Goal: Information Seeking & Learning: Learn about a topic

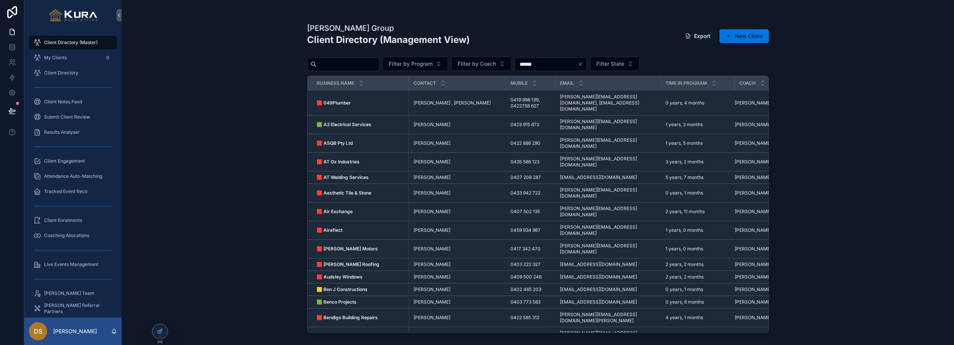
click at [265, 255] on div "Pravar Group Client Directory (Management View) Export New Client Filter by Pro…" at bounding box center [538, 172] width 833 height 345
click at [223, 97] on div "Pravar Group Client Directory (Management View) Export New Client Filter by Pro…" at bounding box center [538, 172] width 833 height 345
click at [8, 109] on icon at bounding box center [12, 111] width 8 height 8
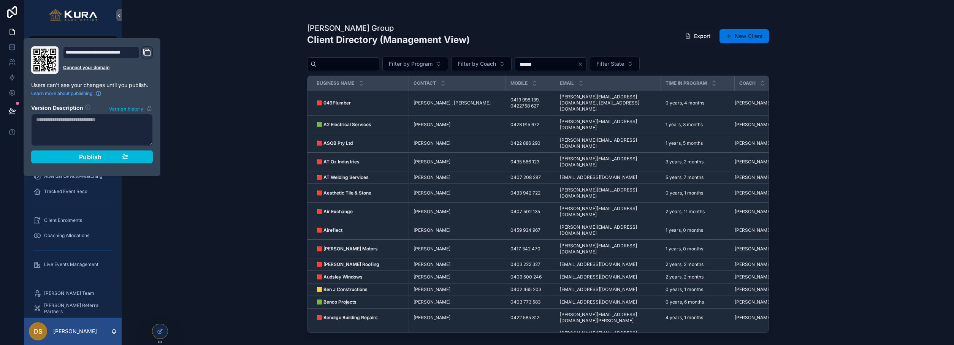
click at [153, 156] on div "**********" at bounding box center [92, 107] width 128 height 122
click at [144, 156] on button "Publish" at bounding box center [92, 157] width 122 height 13
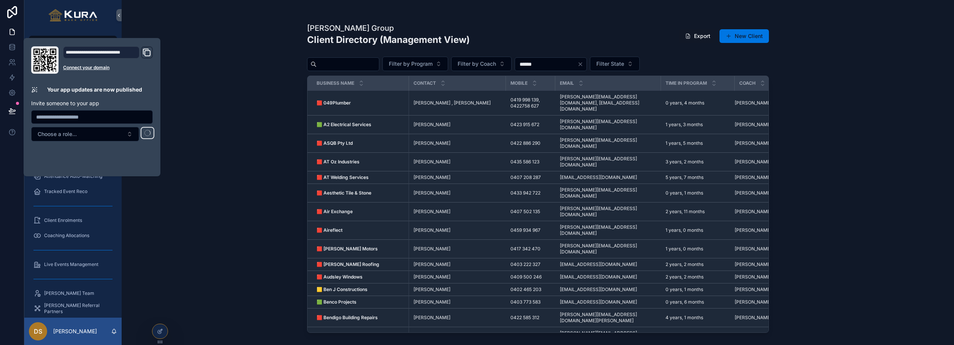
click at [290, 33] on div "Pravar Group Client Directory (Management View) Export New Client Filter by Pro…" at bounding box center [538, 172] width 833 height 345
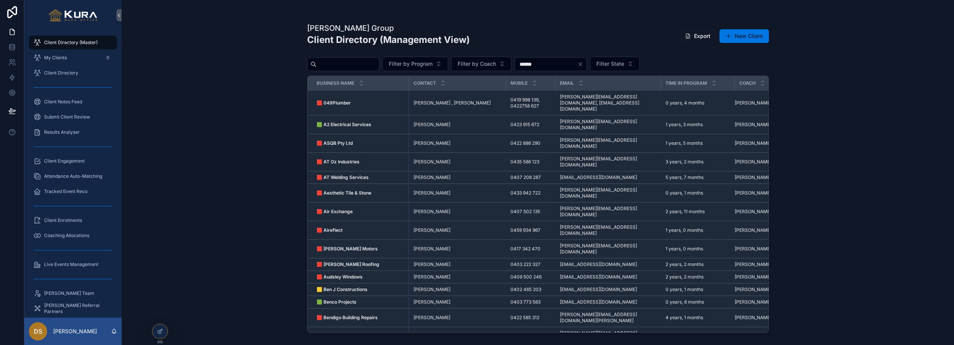
click at [215, 98] on div "Pravar Group Client Directory (Management View) Export New Client Filter by Pro…" at bounding box center [538, 172] width 833 height 345
click at [239, 118] on div "Pravar Group Client Directory (Management View) Export New Client Filter by Pro…" at bounding box center [538, 172] width 833 height 345
click at [232, 89] on div "Pravar Group Client Directory (Management View) Export New Client Filter by Pro…" at bounding box center [538, 172] width 833 height 345
click at [243, 144] on div "Pravar Group Client Directory (Management View) Export New Client Filter by Pro…" at bounding box center [538, 172] width 833 height 345
click at [147, 88] on div "Pravar Group Client Directory (Management View) Export New Client Filter by Pro…" at bounding box center [538, 172] width 833 height 345
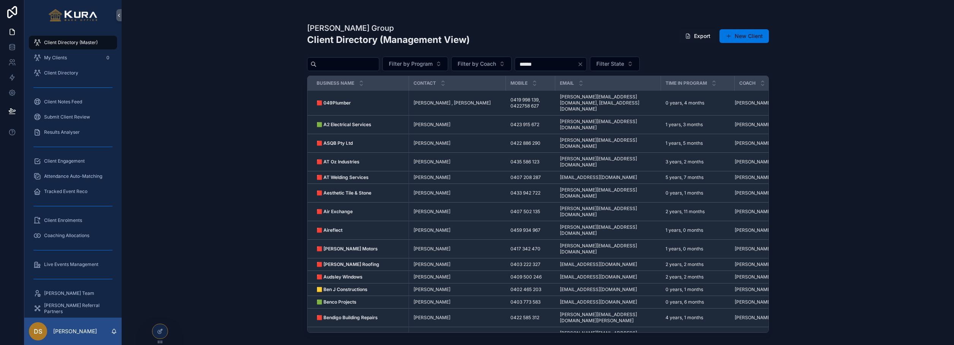
click at [65, 162] on span "Client Engagement" at bounding box center [64, 161] width 41 height 6
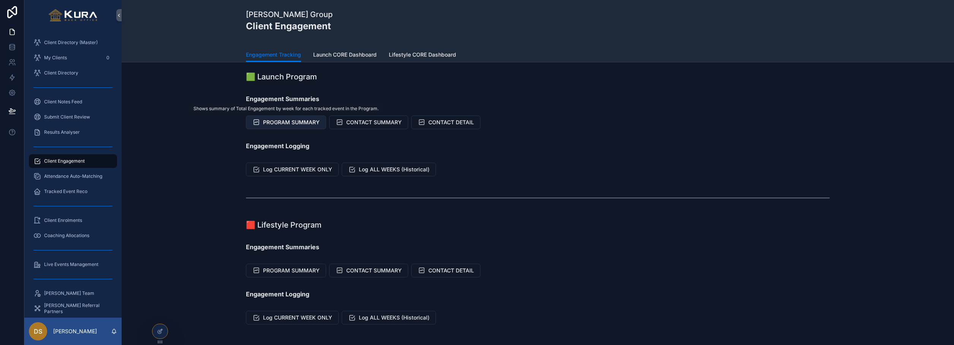
click at [289, 122] on span "PROGRAM SUMMARY" at bounding box center [291, 123] width 57 height 8
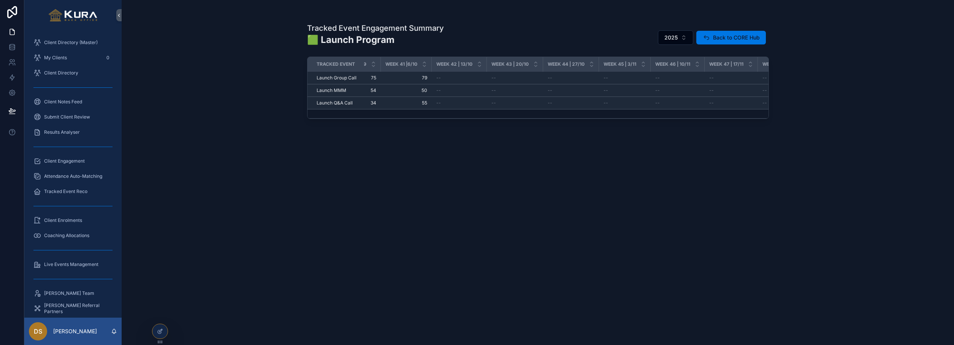
scroll to position [0, 2178]
click at [400, 251] on div "Tracked Event Engagement Summary 🟩 Launch Program 2025 Back to CORE Hub Tracked…" at bounding box center [538, 177] width 462 height 318
click at [194, 98] on div "Tracked Event Engagement Summary 🟩 Launch Program 2025 Back to CORE Hub Tracked…" at bounding box center [538, 172] width 833 height 345
click at [281, 137] on div "Tracked Event Engagement Summary 🟩 Launch Program 2025 Back to CORE Hub Tracked…" at bounding box center [538, 172] width 833 height 345
click at [164, 32] on div "Tracked Event Engagement Summary 🟩 Launch Program 2025 Back to CORE Hub Tracked…" at bounding box center [538, 172] width 833 height 345
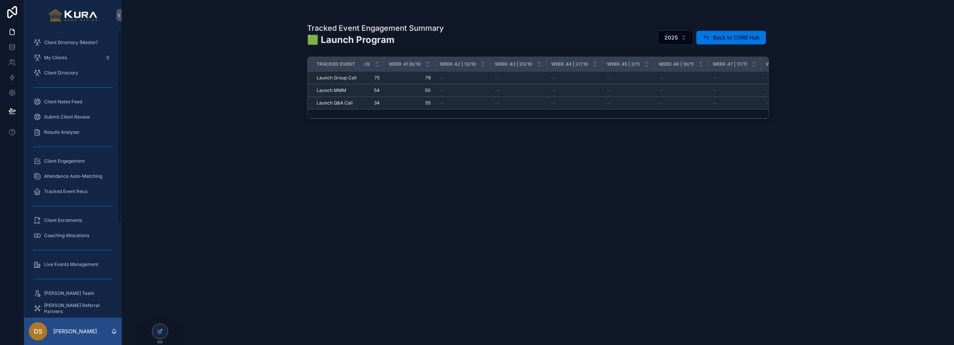
click at [67, 166] on div "Client Engagement" at bounding box center [72, 161] width 79 height 12
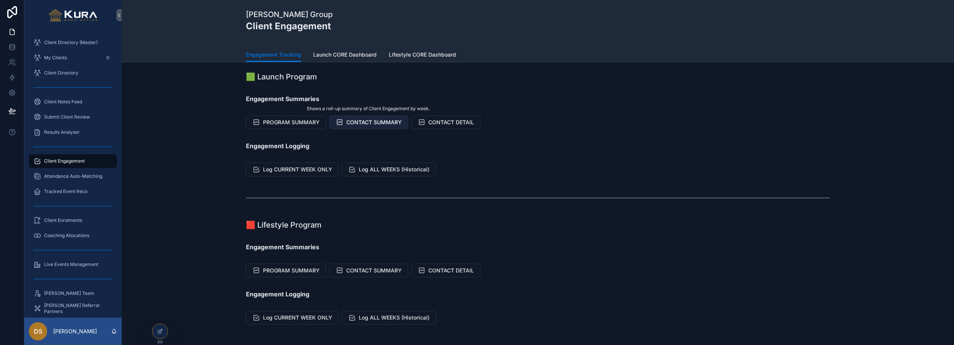
click at [383, 122] on span "CONTACT SUMMARY" at bounding box center [374, 123] width 56 height 8
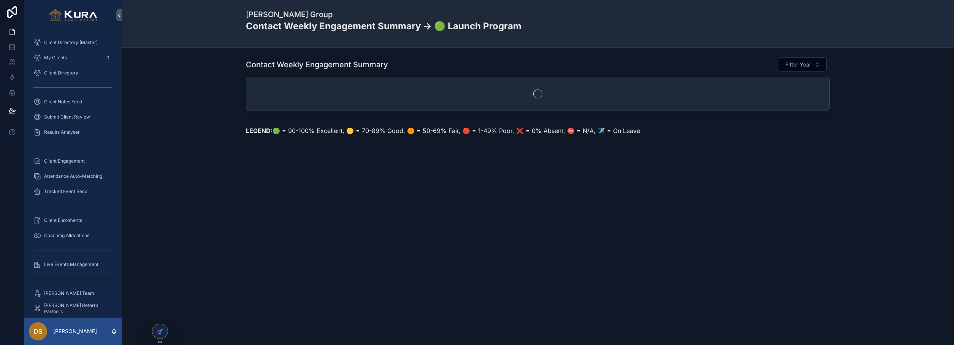
click at [203, 117] on div "Contact Weekly Engagement Summary Filter Year" at bounding box center [538, 85] width 821 height 63
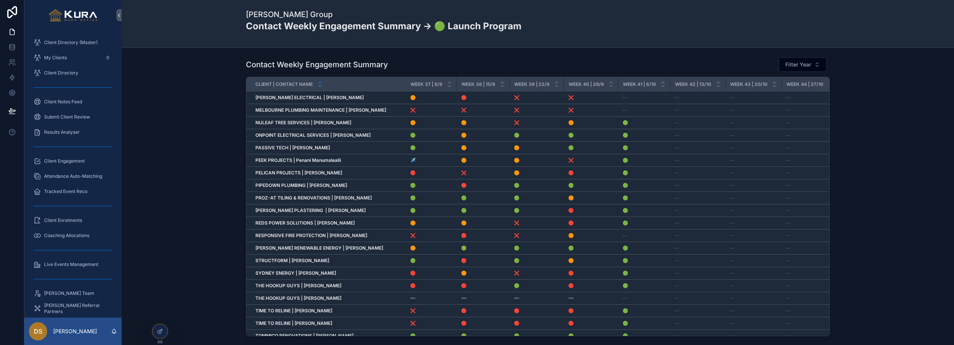
scroll to position [0, 1858]
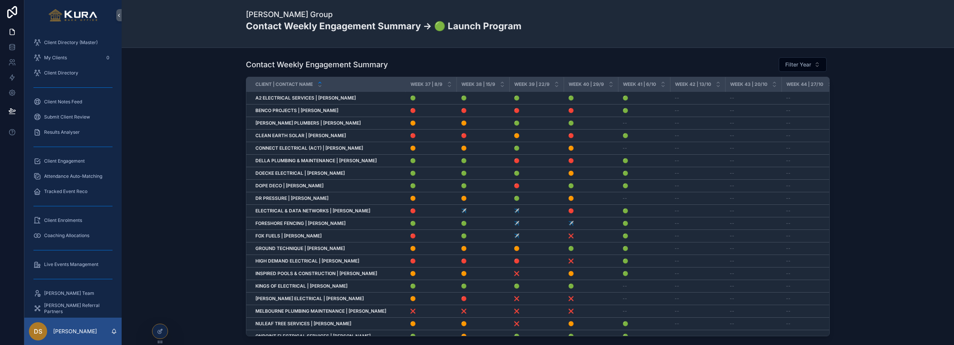
click at [298, 123] on strong "[PERSON_NAME] PLUMBERS | [PERSON_NAME]" at bounding box center [308, 123] width 105 height 6
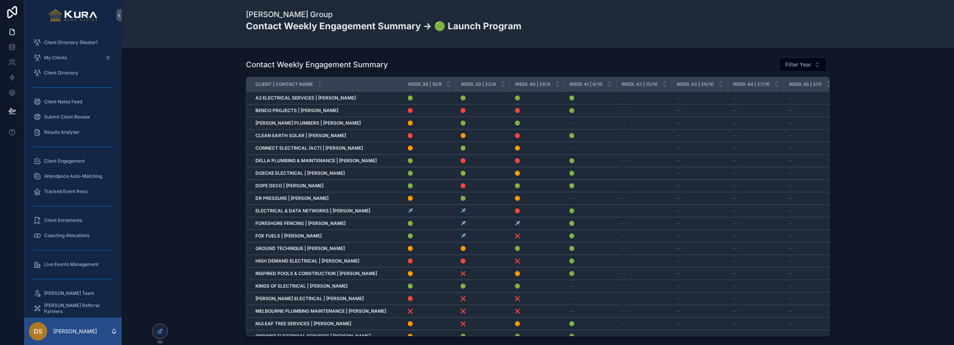
scroll to position [0, 1911]
click at [183, 151] on div "Contact Weekly Engagement Summary Filter Year Client | Contact Name Week 1 | 30…" at bounding box center [538, 198] width 821 height 289
click at [177, 123] on div "Contact Weekly Engagement Summary Filter Year Client | Contact Name Week 1 | 30…" at bounding box center [538, 198] width 821 height 289
click at [199, 160] on div "Contact Weekly Engagement Summary Filter Year Client | Contact Name Week 1 | 30…" at bounding box center [538, 198] width 821 height 289
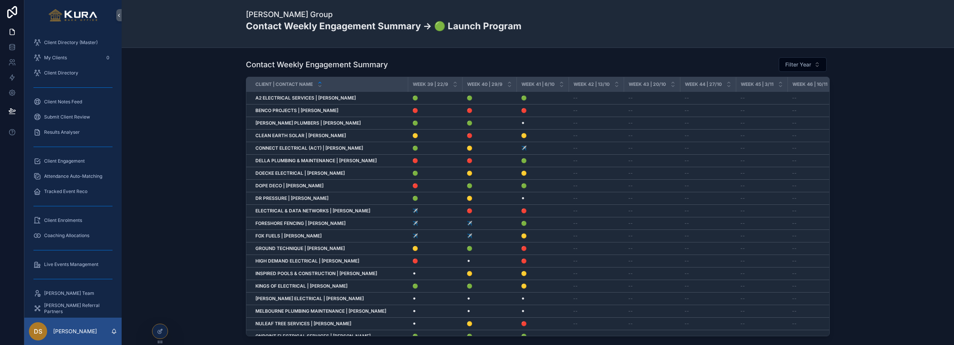
scroll to position [0, 1961]
click at [160, 325] on icon at bounding box center [160, 332] width 6 height 6
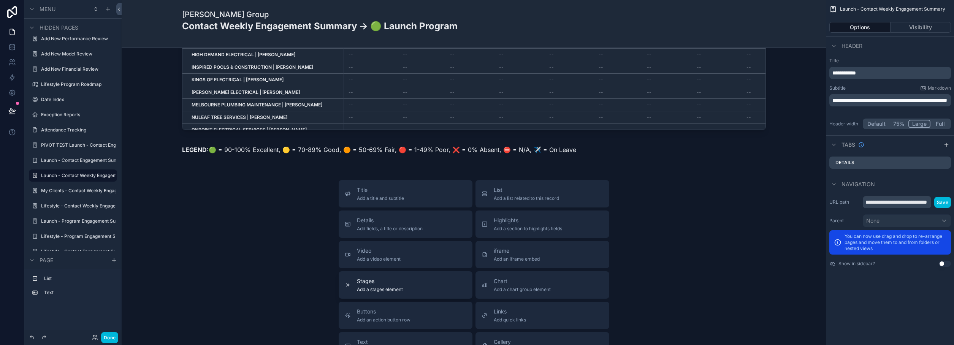
scroll to position [202, 0]
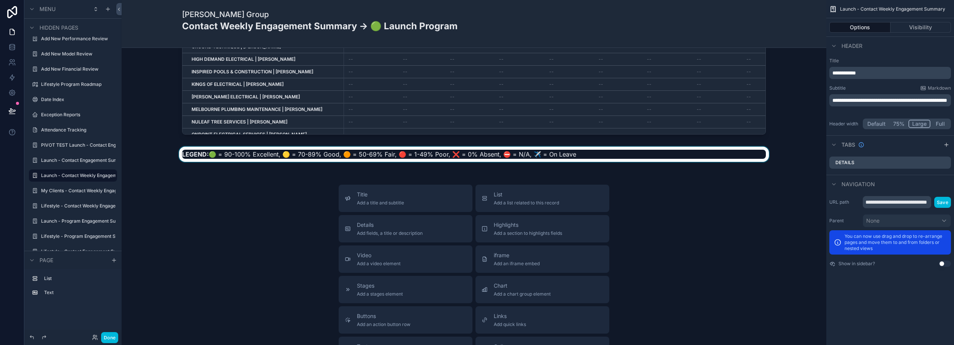
click at [233, 154] on div "scrollable content" at bounding box center [474, 157] width 693 height 20
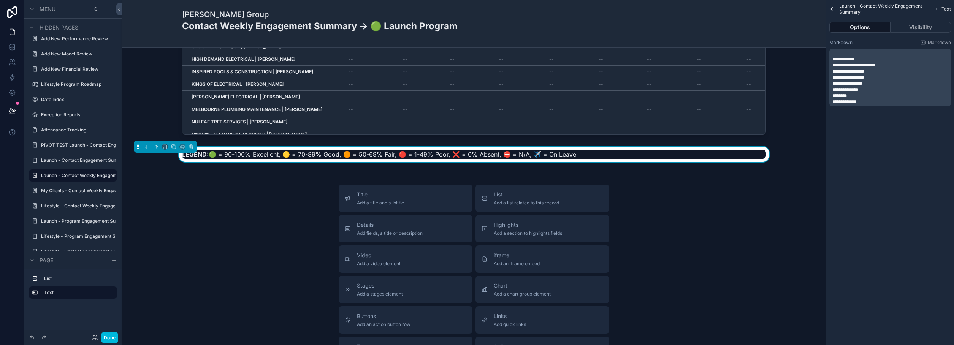
click at [846, 70] on span "**********" at bounding box center [849, 71] width 32 height 5
drag, startPoint x: 843, startPoint y: 64, endPoint x: 849, endPoint y: 65, distance: 5.3
click at [849, 65] on span "**********" at bounding box center [854, 65] width 43 height 5
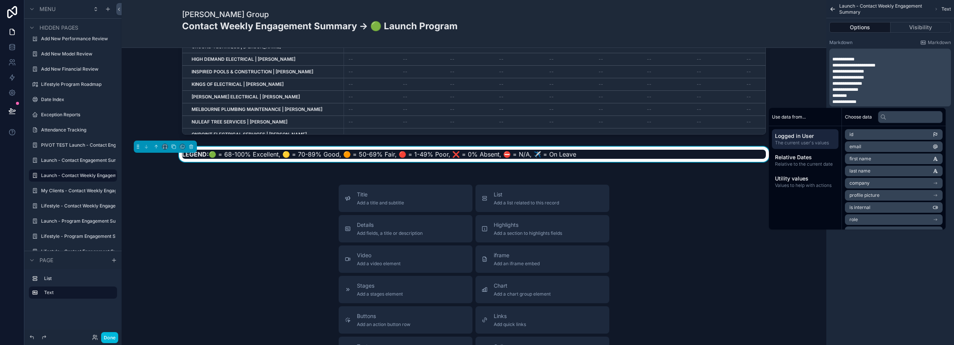
click at [874, 66] on span "**********" at bounding box center [854, 65] width 43 height 5
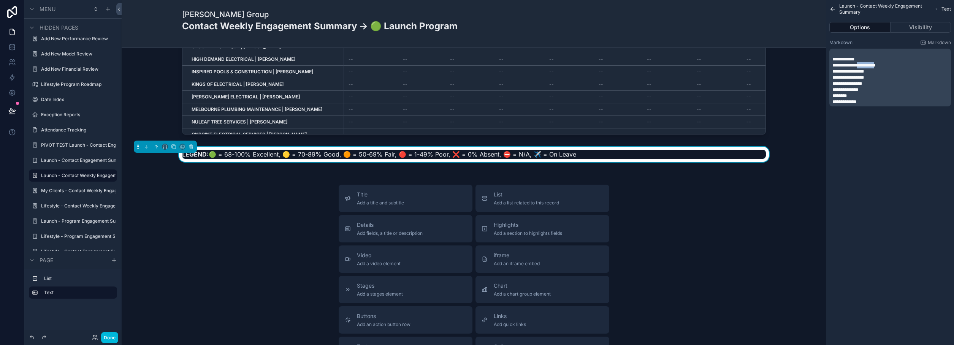
click at [874, 66] on span "**********" at bounding box center [854, 65] width 43 height 5
click at [831, 70] on div "**********" at bounding box center [891, 78] width 122 height 58
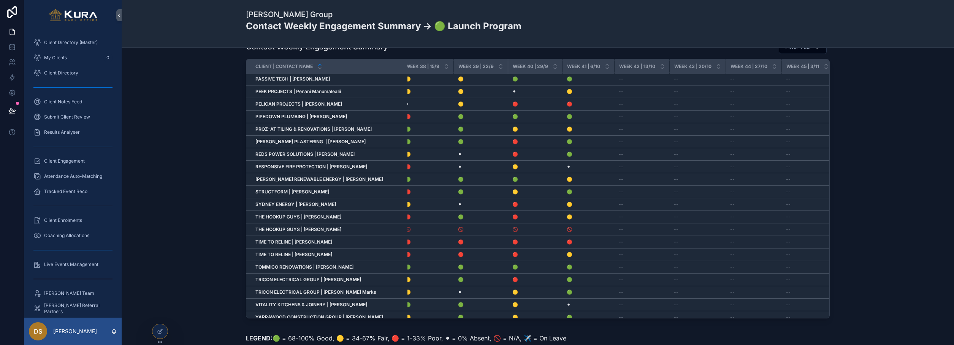
scroll to position [270, 1914]
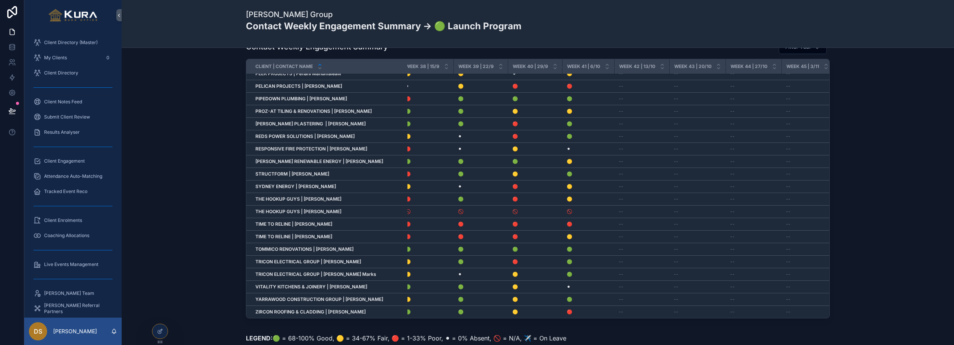
click at [184, 125] on div "Contact Weekly Engagement Summary Filter Year Client | Contact Name Week 1 | [D…" at bounding box center [538, 180] width 821 height 289
click at [57, 159] on span "Client Engagement" at bounding box center [64, 161] width 41 height 6
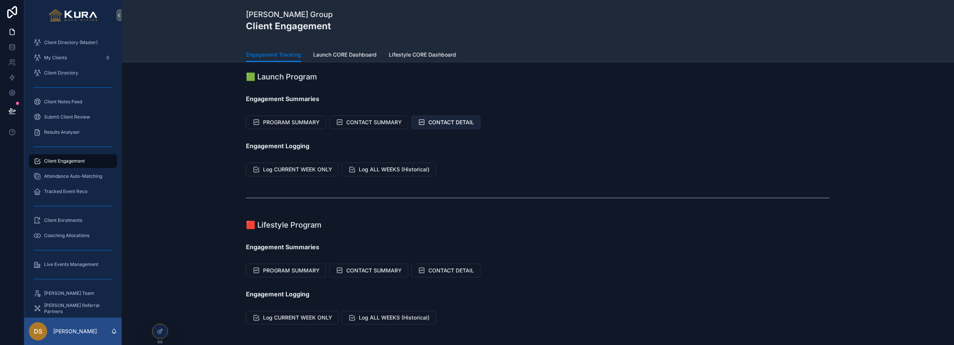
click at [441, 124] on span "CONTACT DETAIL" at bounding box center [452, 123] width 46 height 8
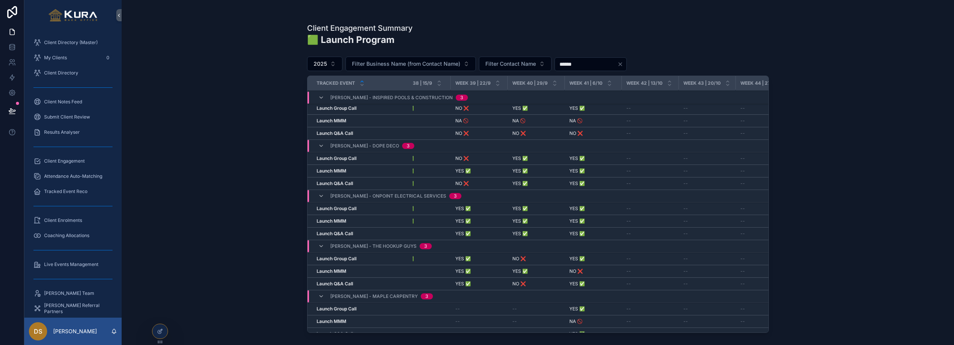
scroll to position [0, 2130]
click at [202, 166] on div "Client Engagement Summary 🟩 Launch Program 2025 Filter Business Name (from Cont…" at bounding box center [538, 172] width 833 height 345
click at [68, 161] on span "Client Engagement" at bounding box center [64, 161] width 41 height 6
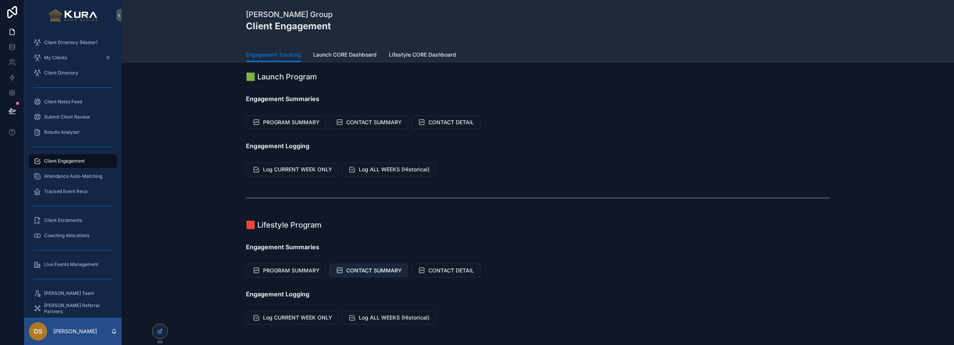
click at [374, 270] on span "CONTACT SUMMARY" at bounding box center [374, 271] width 56 height 8
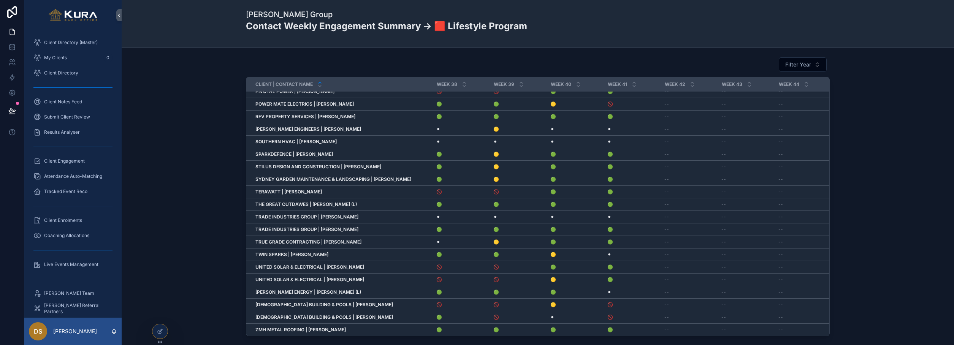
scroll to position [0, 2100]
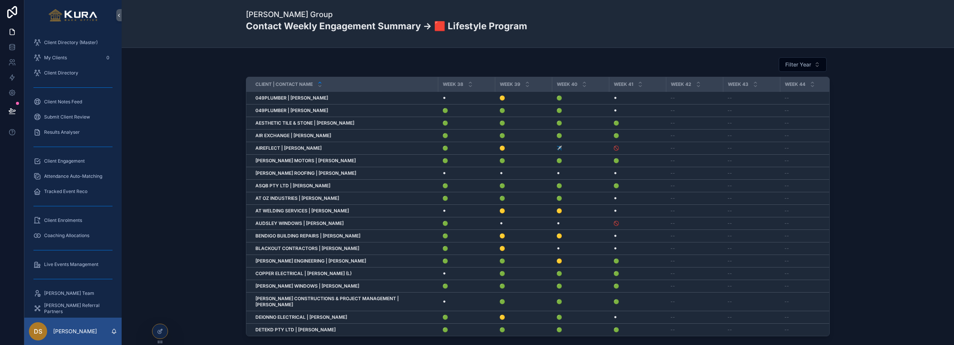
click at [183, 163] on div "Filter Year Client | Contact Name Week 1 Week 2 Week 3 Week 4 Week 5 Week 6 Wee…" at bounding box center [538, 198] width 821 height 289
click at [71, 164] on div "Client Engagement" at bounding box center [72, 161] width 79 height 12
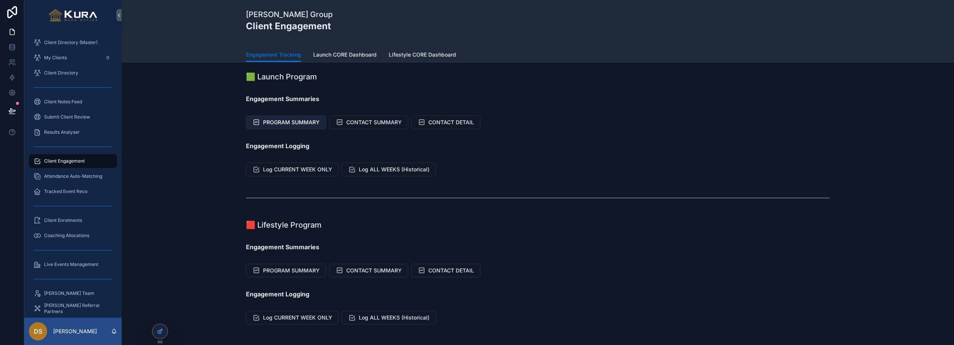
click at [291, 121] on span "PROGRAM SUMMARY" at bounding box center [291, 123] width 57 height 8
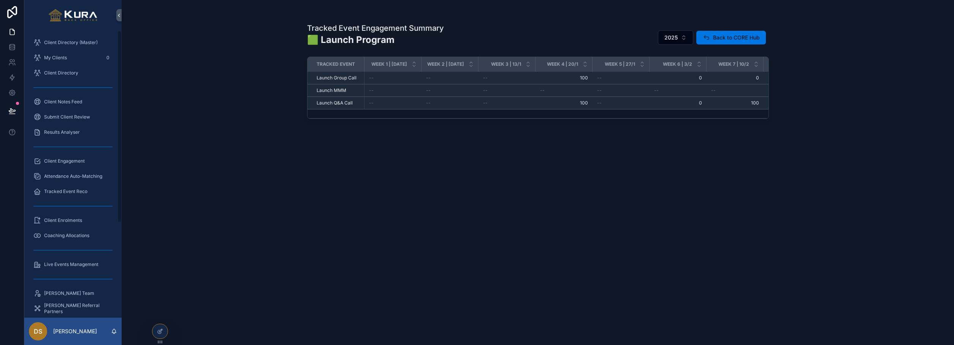
click at [70, 160] on span "Client Engagement" at bounding box center [64, 161] width 41 height 6
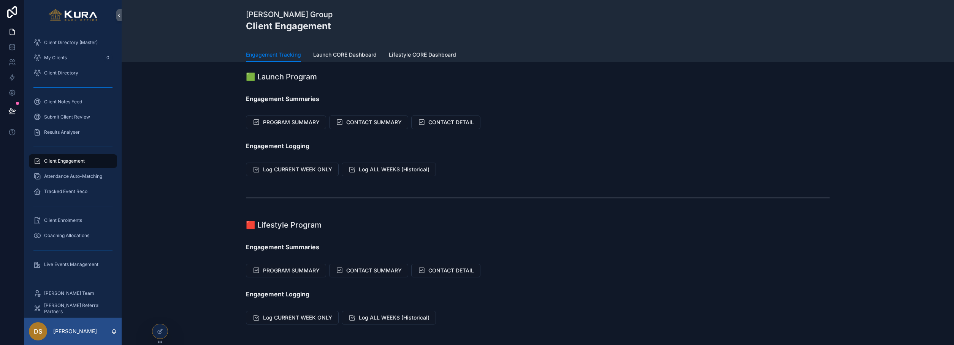
click at [357, 54] on span "Launch CORE Dashboard" at bounding box center [345, 55] width 64 height 8
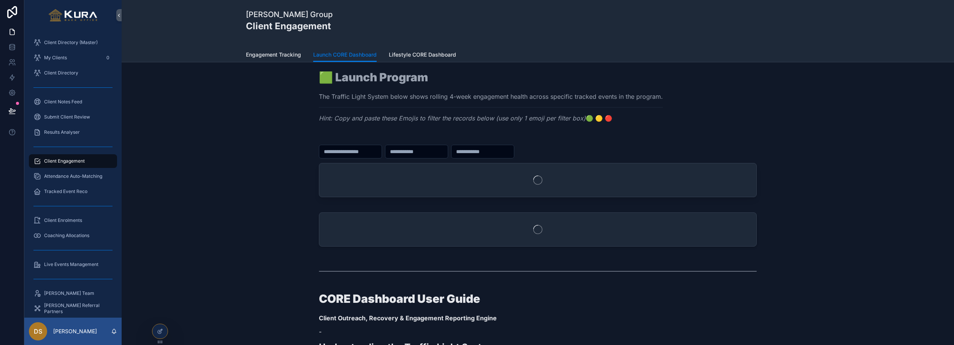
click at [245, 158] on div "scrollable content" at bounding box center [538, 170] width 821 height 67
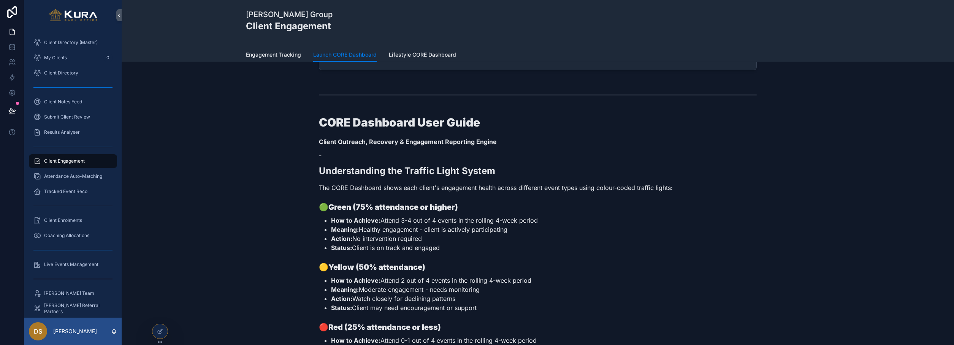
scroll to position [407, 0]
click at [165, 329] on div at bounding box center [159, 331] width 15 height 14
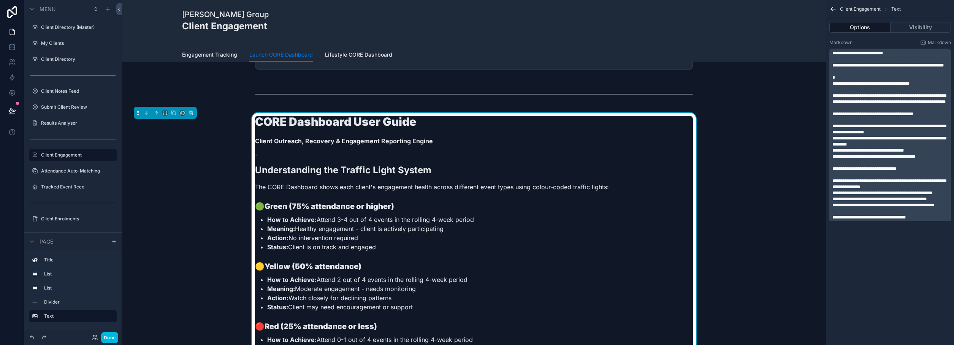
click at [346, 219] on li "How to Achieve: Attend 3-4 out of 4 events in the rolling 4-week period" at bounding box center [480, 219] width 426 height 9
drag, startPoint x: 348, startPoint y: 219, endPoint x: 338, endPoint y: 219, distance: 9.5
click at [338, 219] on li "How to Achieve: Attend 3-4 out of 4 events in the rolling 4-week period" at bounding box center [480, 219] width 426 height 9
click at [898, 135] on span "**********" at bounding box center [890, 129] width 114 height 11
drag, startPoint x: 905, startPoint y: 139, endPoint x: 899, endPoint y: 139, distance: 6.9
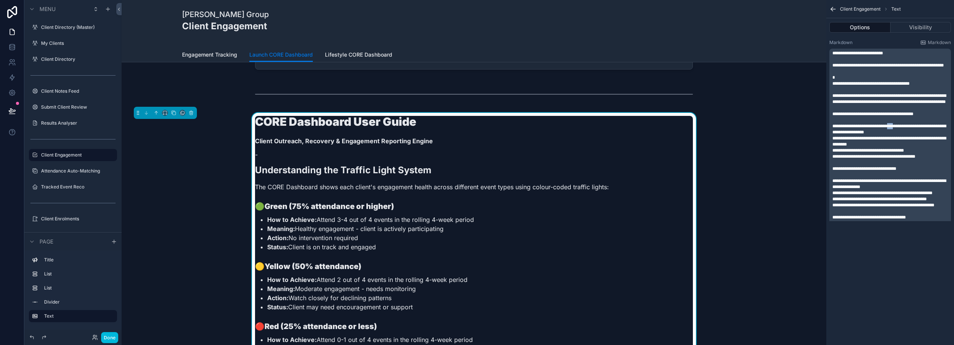
click at [899, 135] on span "**********" at bounding box center [890, 129] width 114 height 11
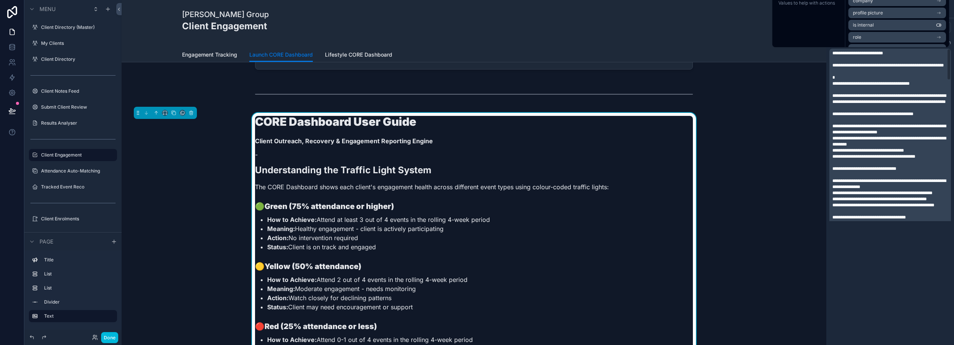
click at [869, 267] on div "**********" at bounding box center [891, 172] width 128 height 345
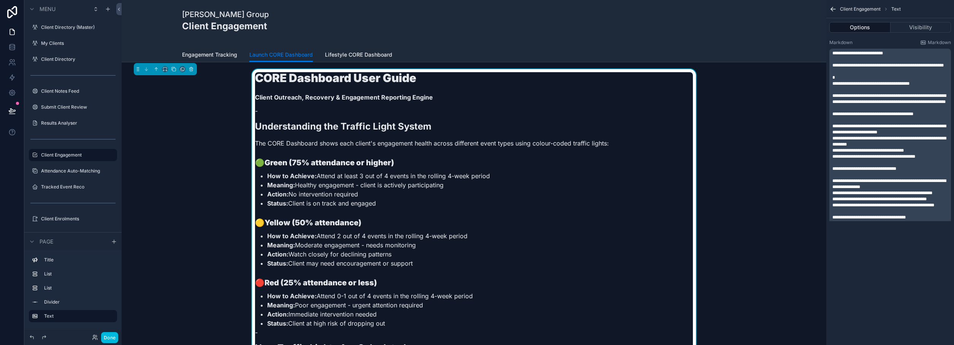
scroll to position [454, 0]
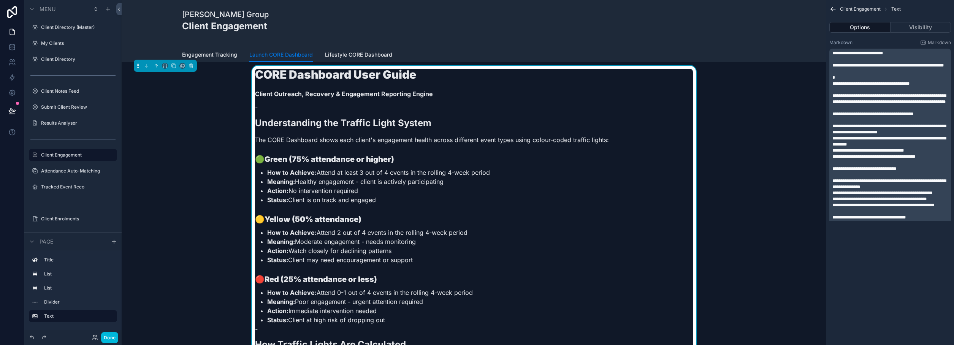
click at [337, 233] on li "How to Achieve: Attend 2 out of 4 events in the rolling 4-week period" at bounding box center [480, 232] width 426 height 9
click at [899, 189] on span "**********" at bounding box center [890, 184] width 114 height 11
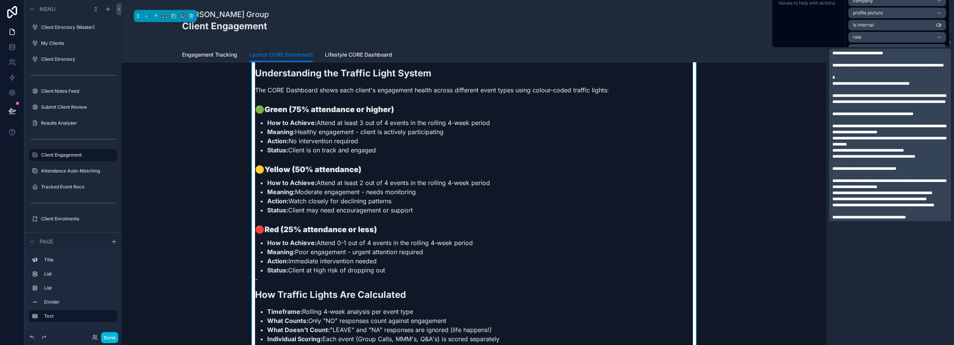
scroll to position [507, 0]
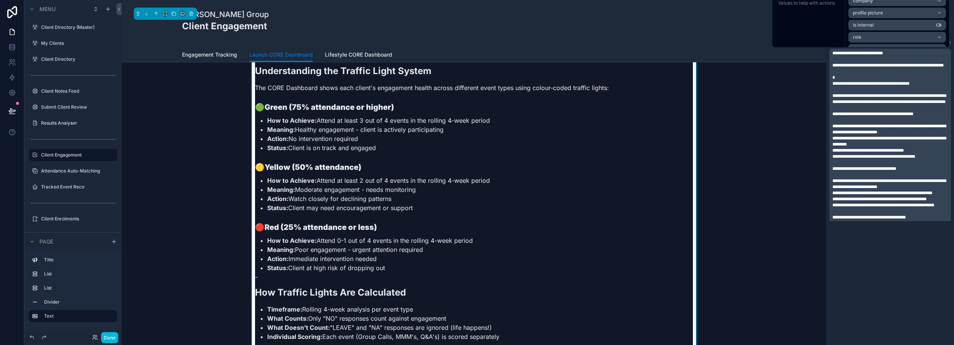
click at [336, 240] on li "How to Achieve: Attend 0-1 out of 4 events in the rolling 4-week period" at bounding box center [480, 240] width 426 height 9
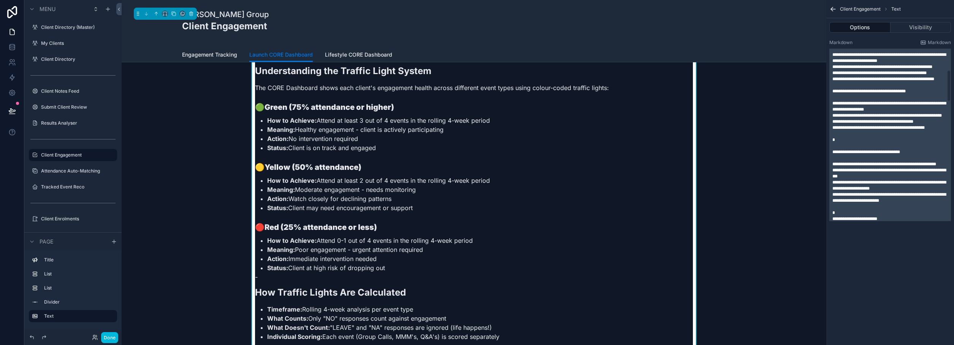
scroll to position [129, 0]
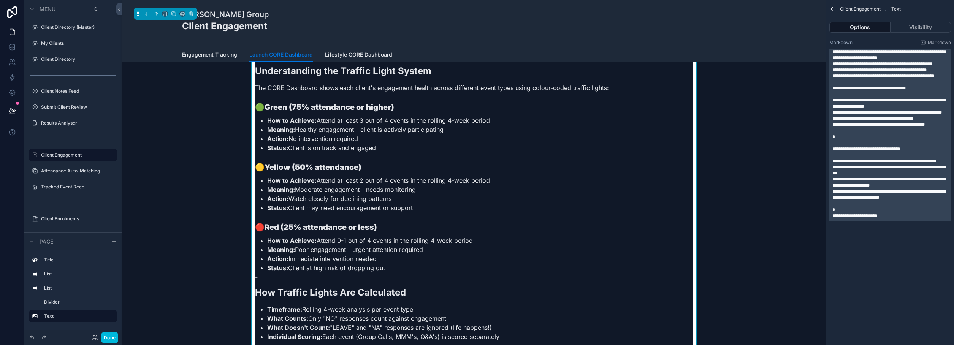
click at [905, 109] on span "**********" at bounding box center [890, 103] width 114 height 11
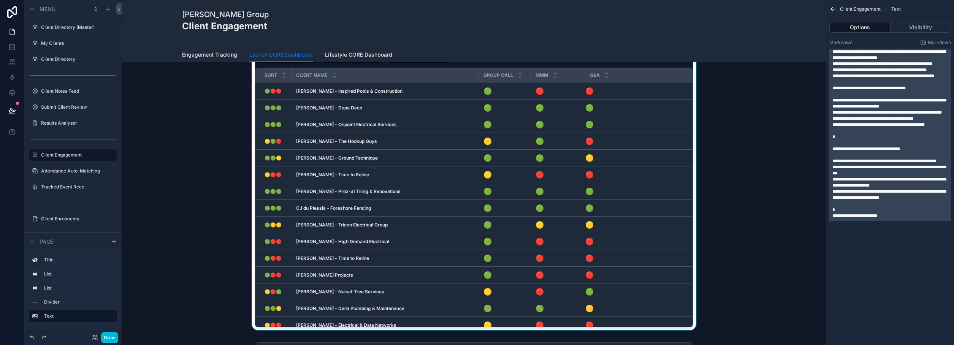
scroll to position [279, 0]
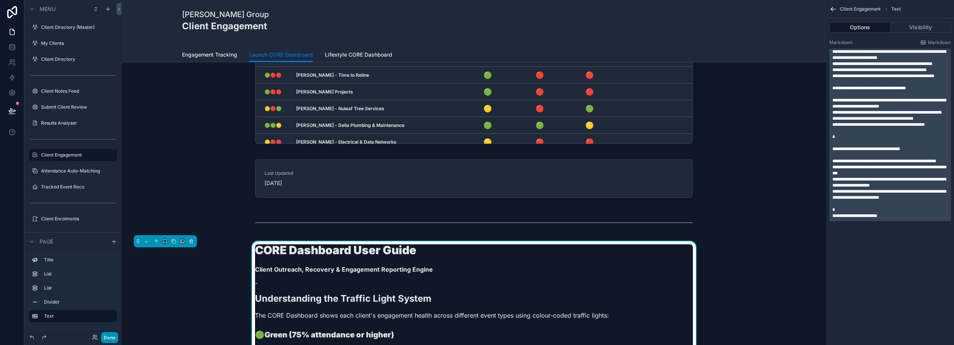
click at [107, 343] on button "Done" at bounding box center [109, 337] width 17 height 11
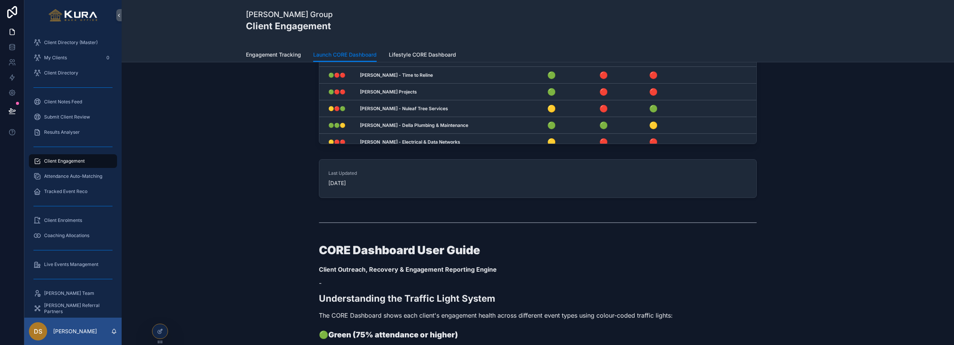
click at [202, 168] on div "Last Updated [DATE]" at bounding box center [538, 180] width 821 height 48
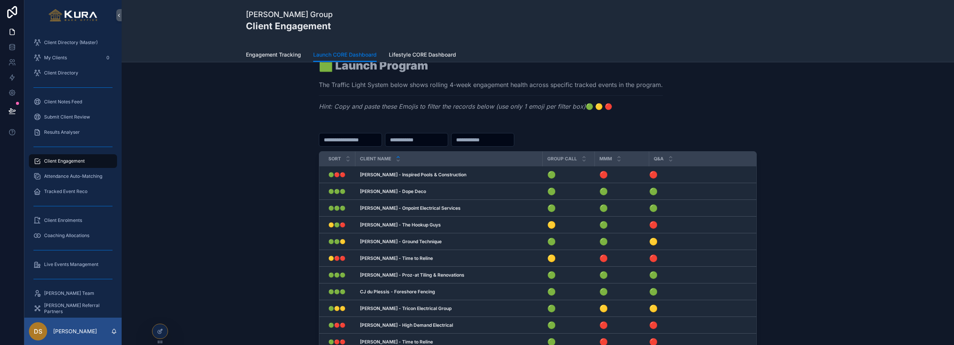
scroll to position [0, 0]
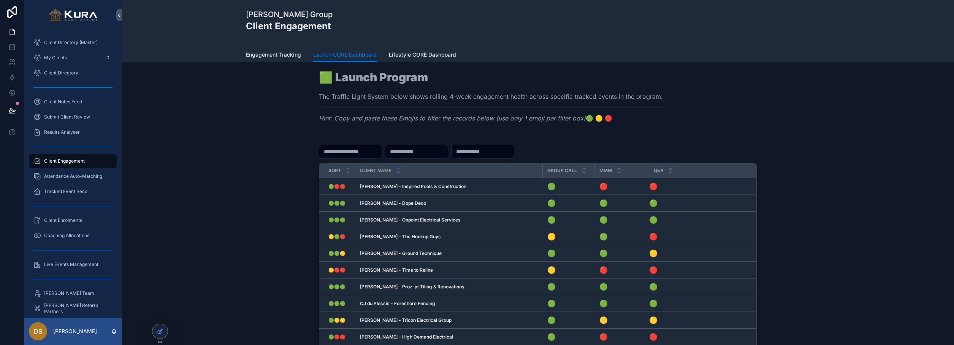
click at [181, 198] on div "Sort Client Name Group Call MMM Q&A 🟢🔴🔴 🟢🔴🔴 [PERSON_NAME] - Inspired Pools & Co…" at bounding box center [538, 283] width 821 height 292
click at [170, 175] on div "Sort Client Name Group Call MMM Q&A 🟢🔴🔴 🟢🔴🔴 [PERSON_NAME] - Inspired Pools & Co…" at bounding box center [538, 283] width 821 height 292
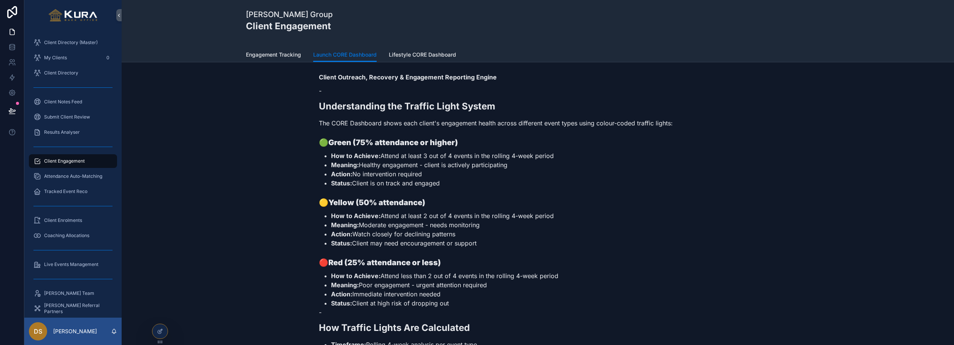
scroll to position [472, 0]
drag, startPoint x: 319, startPoint y: 106, endPoint x: 530, endPoint y: 300, distance: 286.7
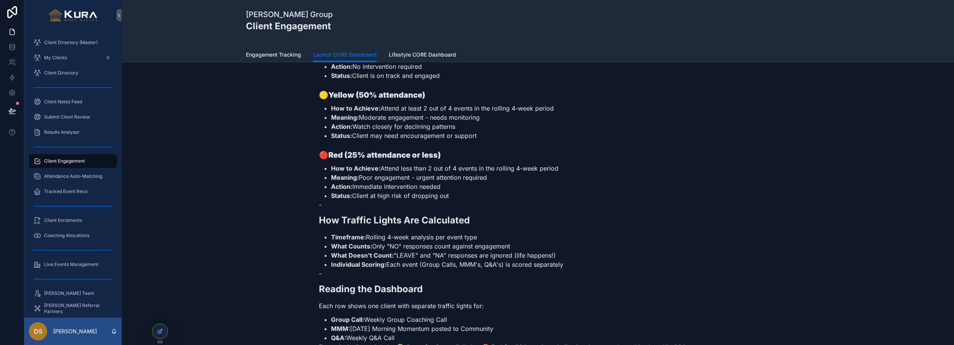
scroll to position [580, 0]
click at [566, 264] on li "Individual Scoring: Each event (Group Calls, MMM's, Q&A's) is scored separately" at bounding box center [544, 263] width 426 height 9
copy div "Loremipsumdol sit Ametcon Adipi Elitse Doe TEMP Incididun utlab etdo magnaa'e a…"
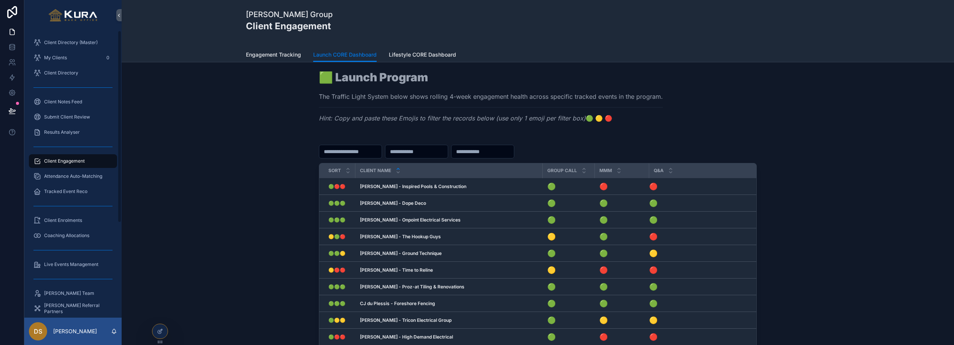
click at [54, 171] on div "Attendance Auto-Matching" at bounding box center [72, 176] width 79 height 12
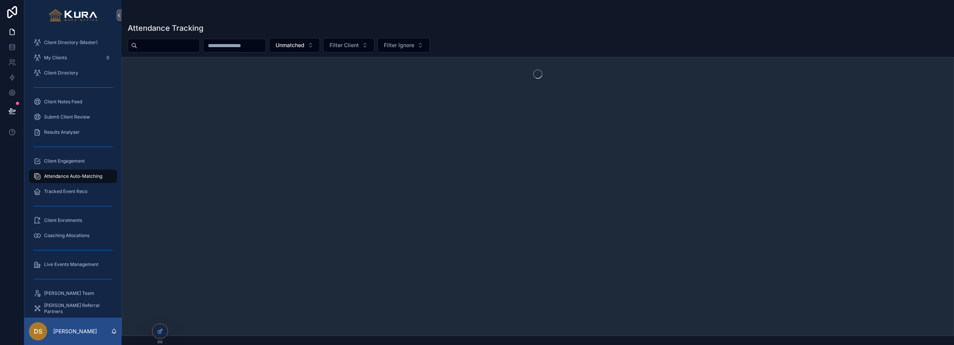
click at [56, 159] on span "Client Engagement" at bounding box center [64, 161] width 41 height 6
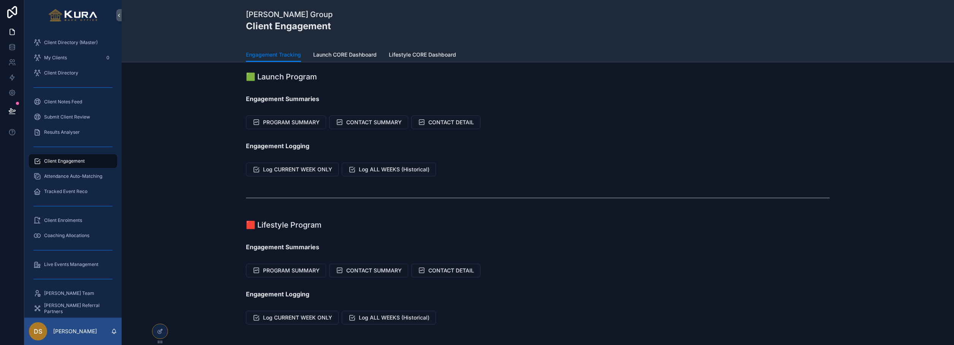
click at [349, 56] on span "Launch CORE Dashboard" at bounding box center [345, 55] width 64 height 8
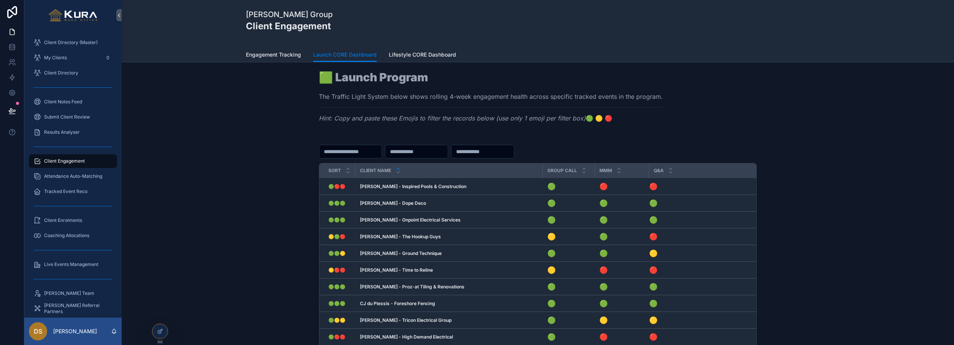
click at [219, 187] on div "Sort Client Name Group Call MMM Q&A 🟢🔴🔴 🟢🔴🔴 [PERSON_NAME] - Inspired Pools & Co…" at bounding box center [538, 283] width 821 height 292
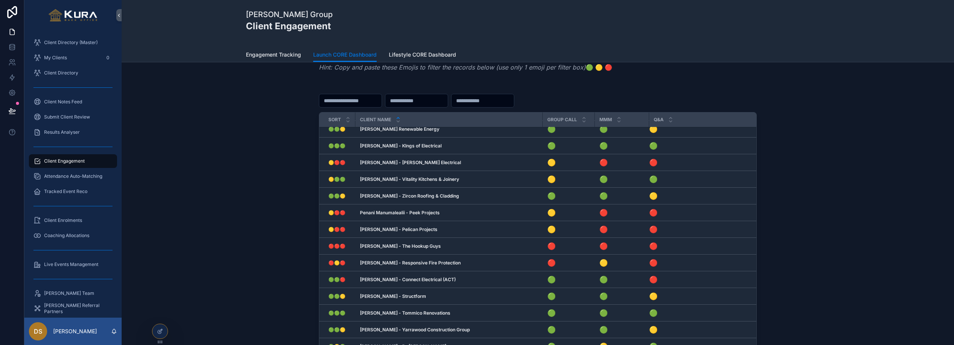
scroll to position [107, 0]
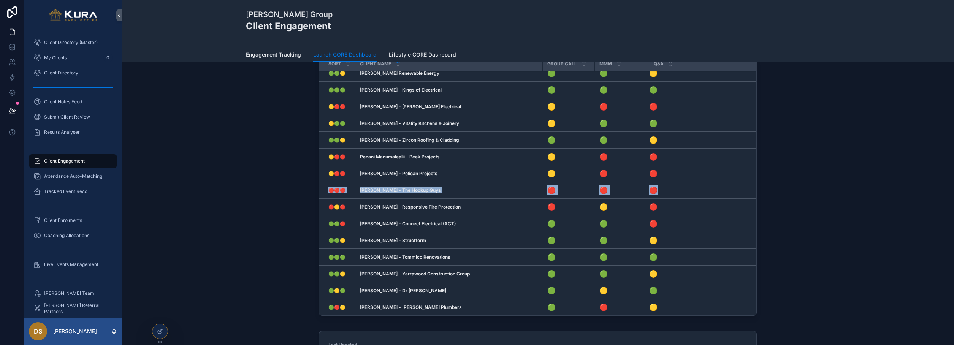
drag, startPoint x: 321, startPoint y: 191, endPoint x: 669, endPoint y: 191, distance: 348.3
click at [669, 191] on tr "🔴🔴🔴 🔴🔴🔴 [PERSON_NAME] - The Hookup Guys [PERSON_NAME] - The Hookup Guys 🔴 🔴 🔴" at bounding box center [537, 190] width 437 height 17
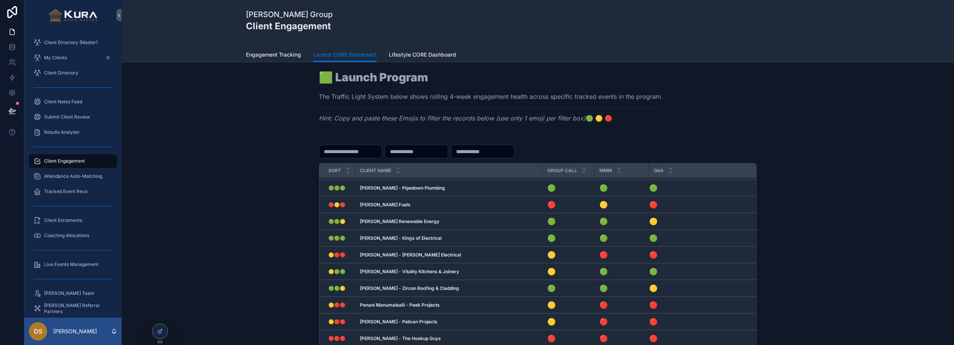
scroll to position [442, 0]
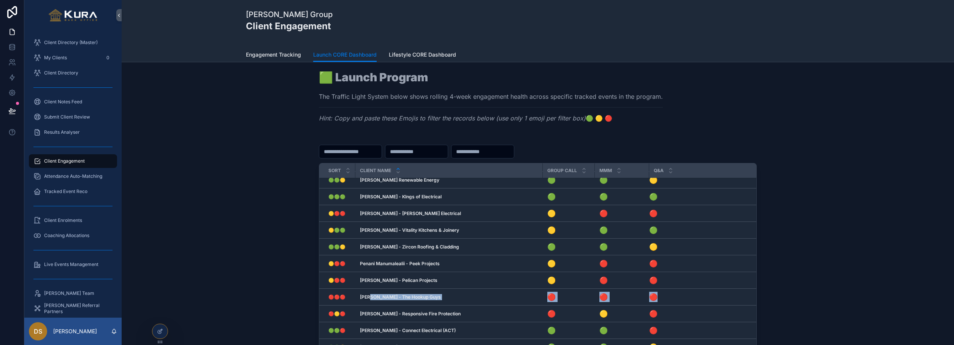
drag, startPoint x: 659, startPoint y: 294, endPoint x: 372, endPoint y: 298, distance: 287.9
click at [372, 298] on tr "🔴🔴🔴 🔴🔴🔴 [PERSON_NAME] - The Hookup Guys [PERSON_NAME] - The Hookup Guys 🔴 🔴 🔴" at bounding box center [537, 297] width 437 height 17
drag, startPoint x: 327, startPoint y: 296, endPoint x: 669, endPoint y: 295, distance: 341.9
click at [669, 295] on tr "🔴🔴🔴 🔴🔴🔴 [PERSON_NAME] - The Hookup Guys [PERSON_NAME] - The Hookup Guys 🔴 🔴 🔴" at bounding box center [537, 297] width 437 height 17
click at [205, 170] on div "Sort Client Name Group Call MMM Q&A 🟢🟢🟢 🟢🟢🟢 Drew Kroker - Passive Tech Drew Kro…" at bounding box center [538, 283] width 821 height 292
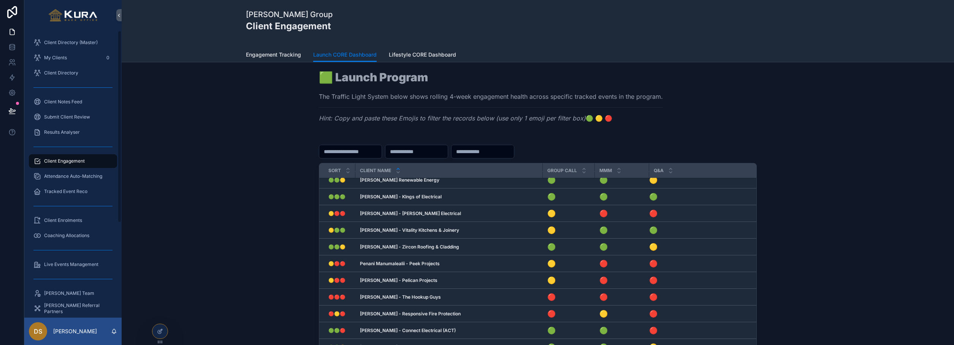
click at [54, 176] on span "Attendance Auto-Matching" at bounding box center [73, 176] width 58 height 6
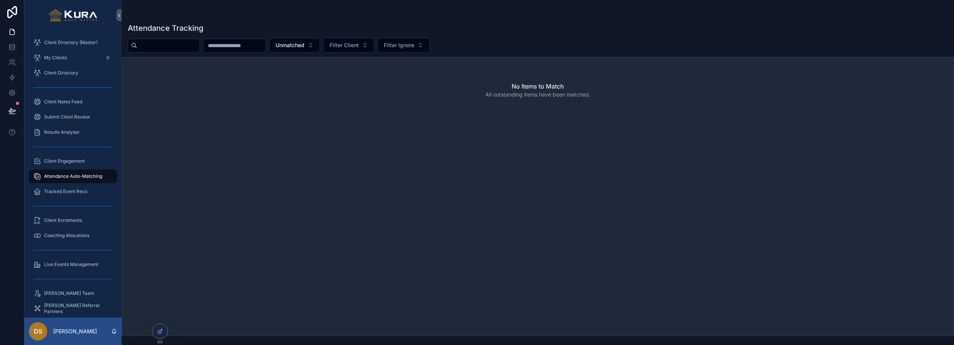
click at [54, 162] on span "Client Engagement" at bounding box center [64, 161] width 41 height 6
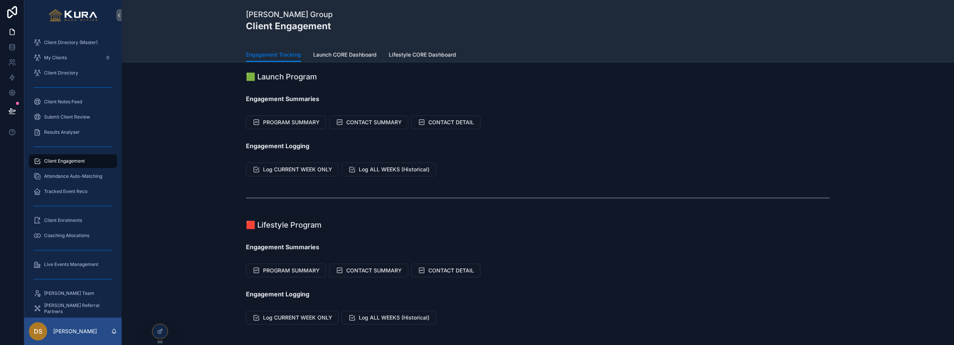
click at [345, 58] on span "Launch CORE Dashboard" at bounding box center [345, 55] width 64 height 8
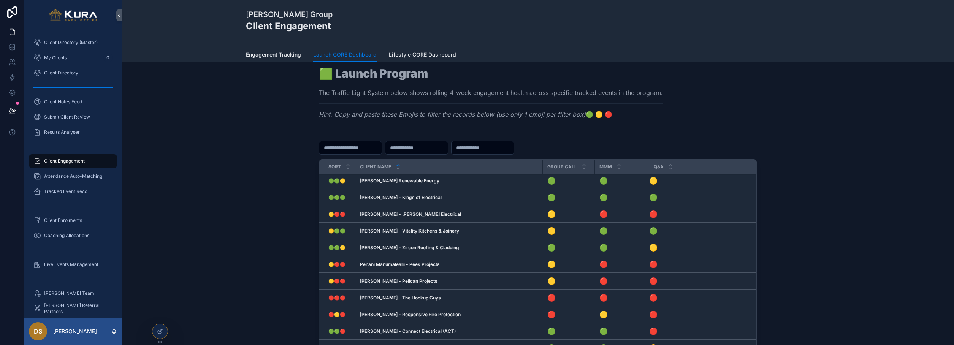
scroll to position [442, 0]
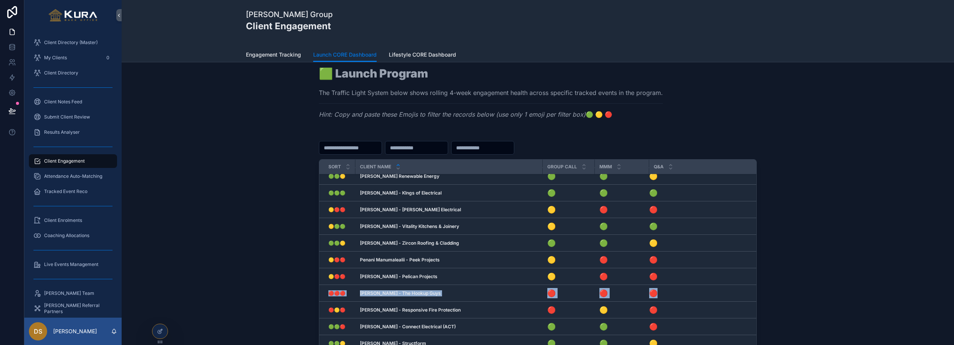
drag, startPoint x: 681, startPoint y: 296, endPoint x: 327, endPoint y: 295, distance: 353.3
click at [327, 295] on tr "🔴🔴🔴 🔴🔴🔴 [PERSON_NAME] - The Hookup Guys [PERSON_NAME] - The Hookup Guys 🔴 🔴 🔴" at bounding box center [537, 293] width 437 height 17
click at [282, 45] on div "Pravar Group Client Engagement" at bounding box center [538, 24] width 584 height 48
click at [279, 54] on span "Engagement Tracking" at bounding box center [273, 55] width 55 height 8
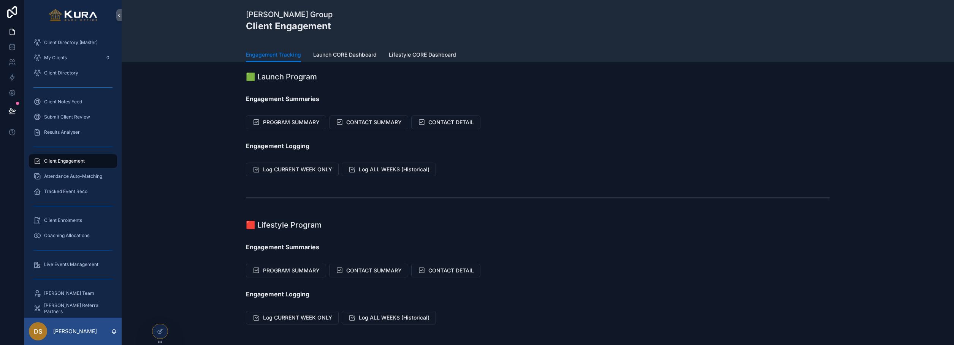
click at [346, 50] on link "Launch CORE Dashboard" at bounding box center [345, 55] width 64 height 15
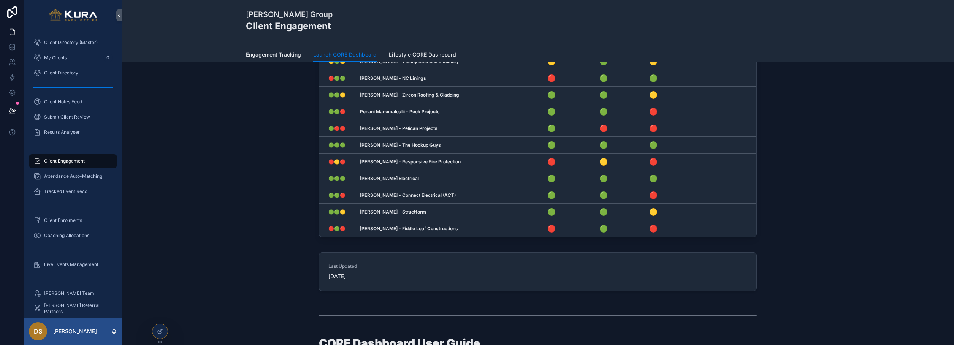
scroll to position [138, 0]
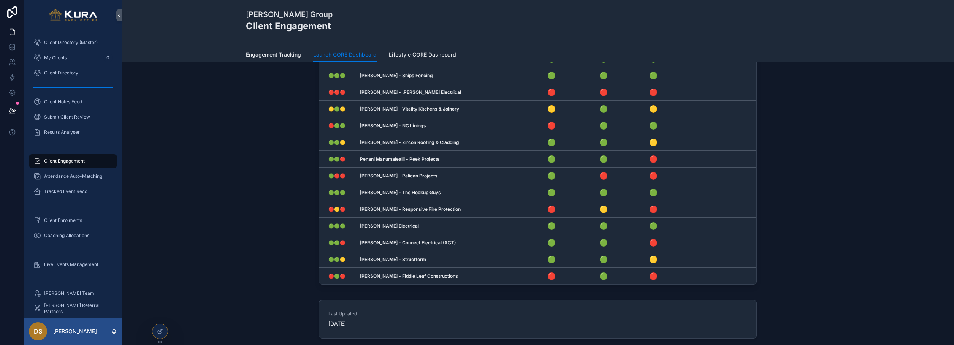
click at [425, 52] on span "Lifestyle CORE Dashboard" at bounding box center [422, 55] width 67 height 8
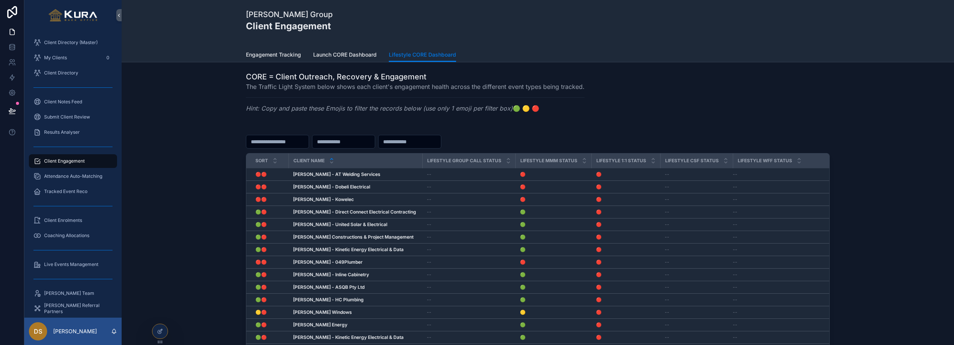
click at [356, 51] on span "Launch CORE Dashboard" at bounding box center [345, 55] width 64 height 8
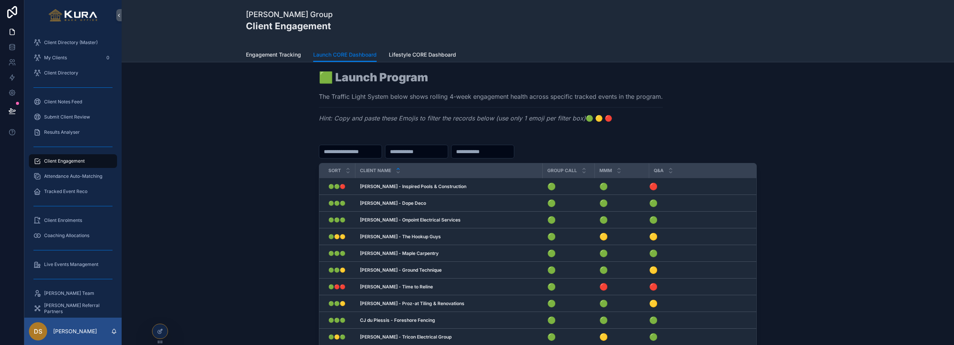
click at [211, 169] on div "Sort Client Name Group Call MMM Q&A 🟢🟢🔴 🟢🟢🔴 Aaron Potts - Inspired Pools & Cons…" at bounding box center [538, 283] width 821 height 292
